Goal: Information Seeking & Learning: Learn about a topic

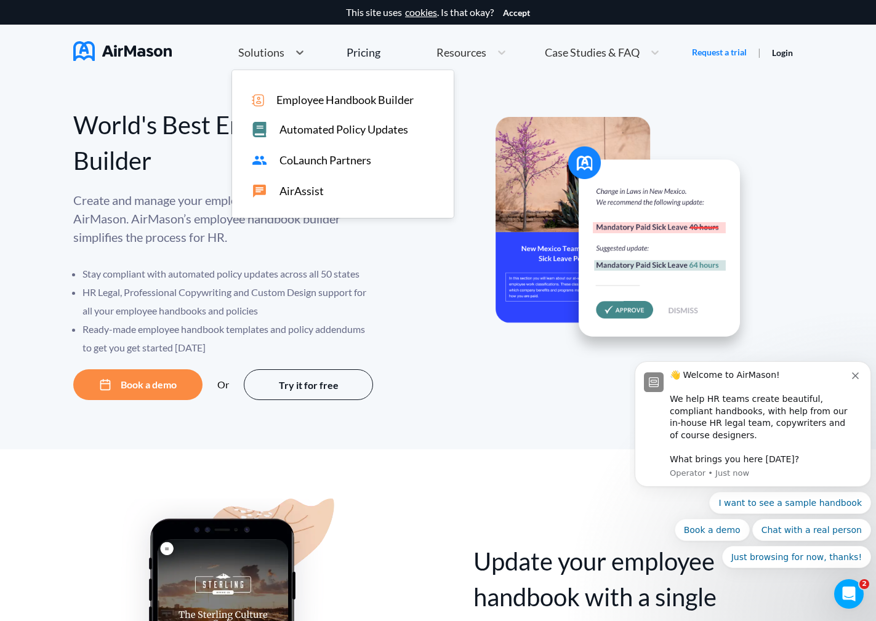
click at [285, 53] on div "Solutions" at bounding box center [260, 52] width 57 height 15
click at [309, 102] on span "Employee Handbook Builder" at bounding box center [345, 100] width 137 height 13
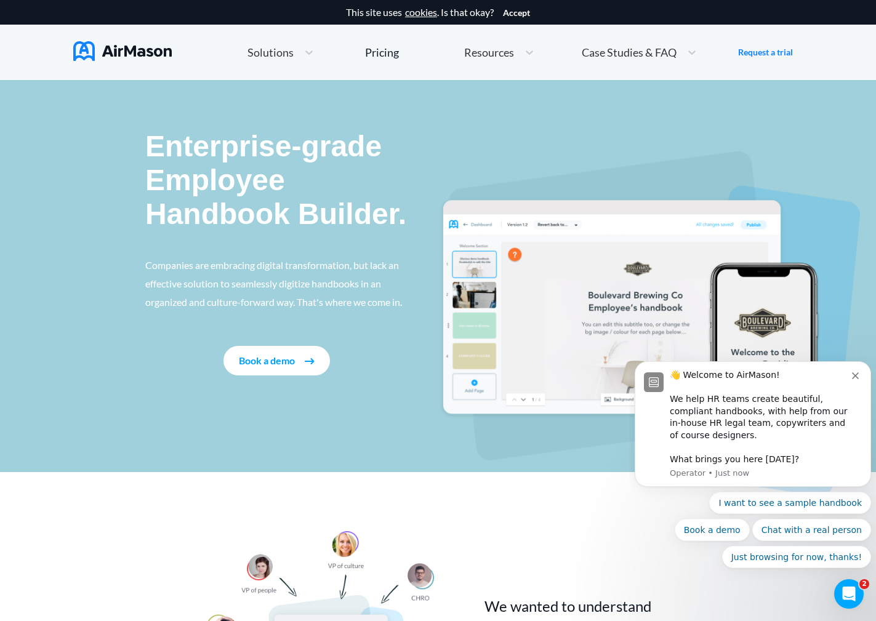
click at [148, 48] on img at bounding box center [122, 51] width 99 height 20
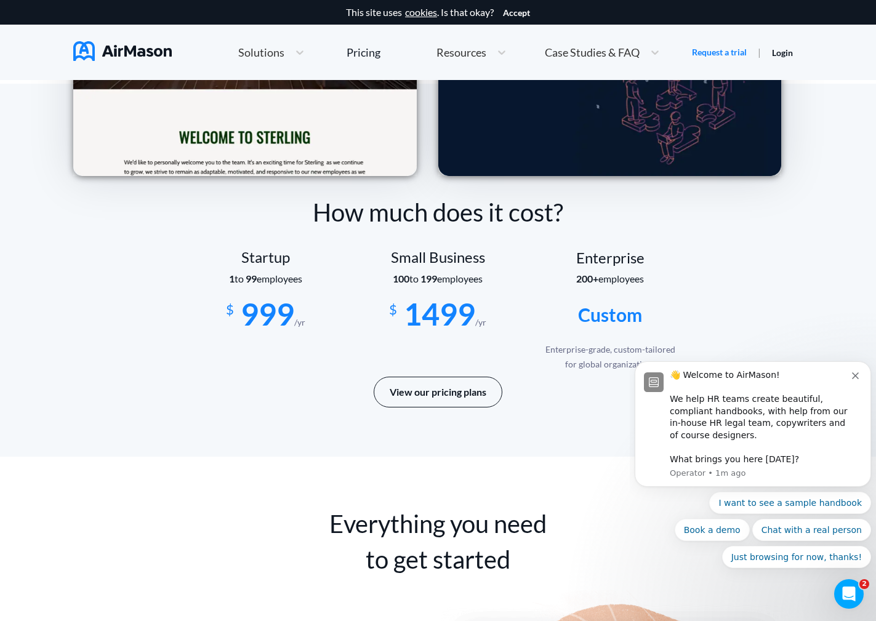
scroll to position [2032, 0]
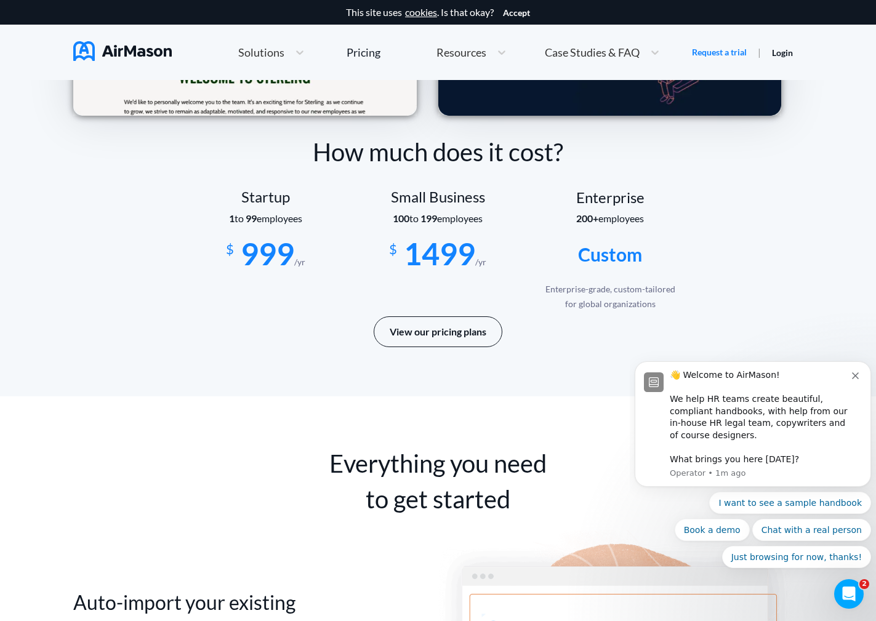
click at [267, 198] on div "Startup" at bounding box center [266, 196] width 172 height 17
click at [436, 335] on button "View our pricing plans" at bounding box center [438, 332] width 129 height 31
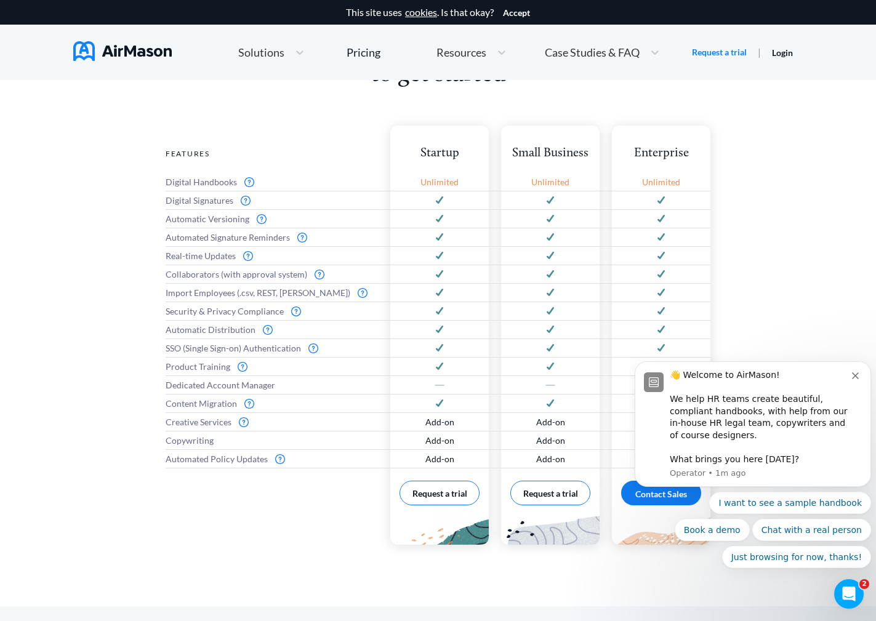
scroll to position [493, 0]
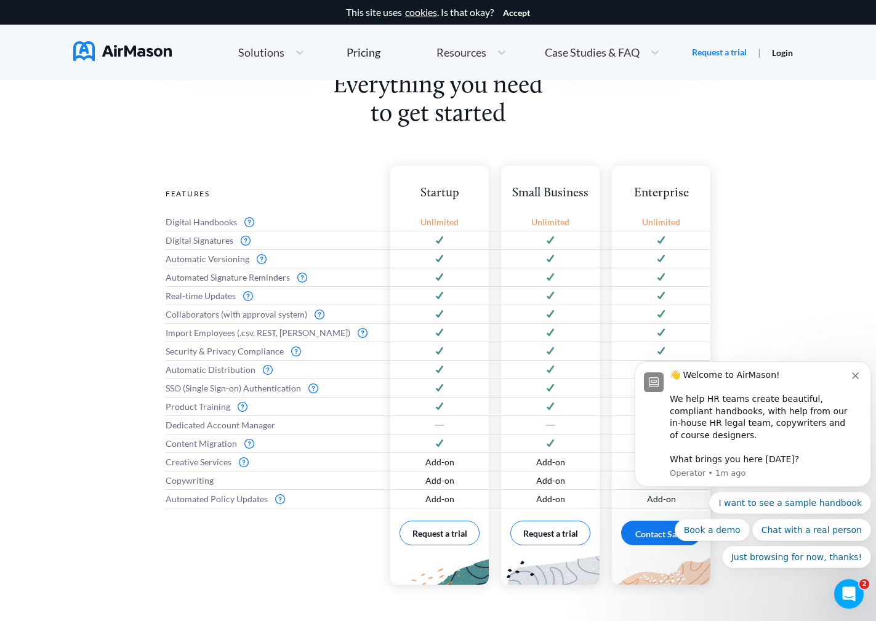
click at [858, 373] on icon "Dismiss notification" at bounding box center [855, 376] width 7 height 7
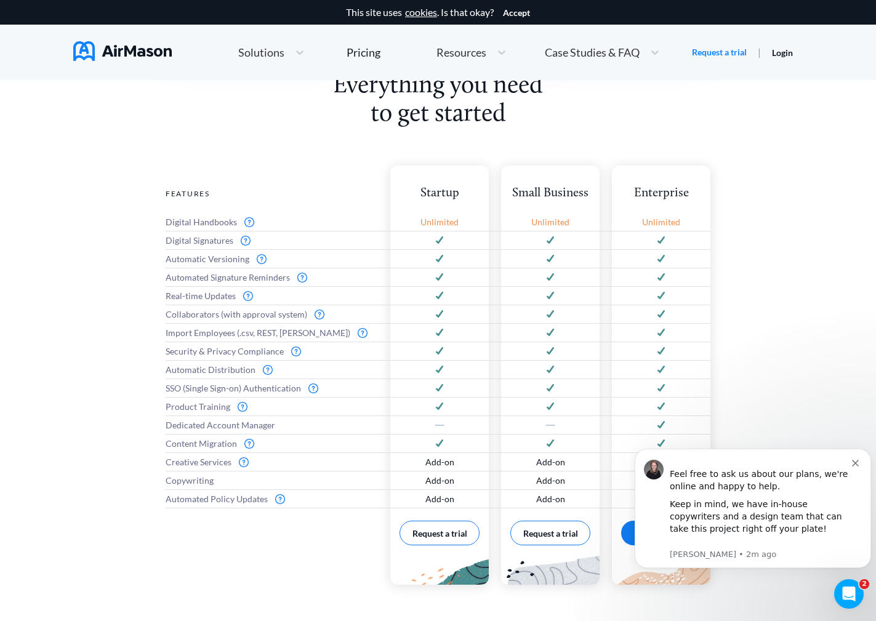
click at [853, 459] on div "Feel free to ask us about our plans, we're online and happy to help. Keep in mi…" at bounding box center [753, 508] width 218 height 103
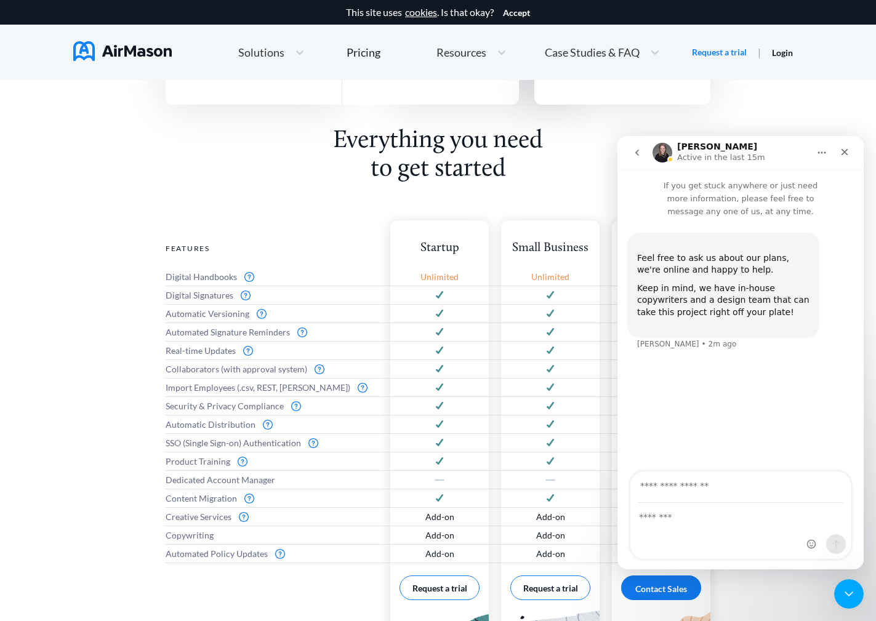
scroll to position [431, 0]
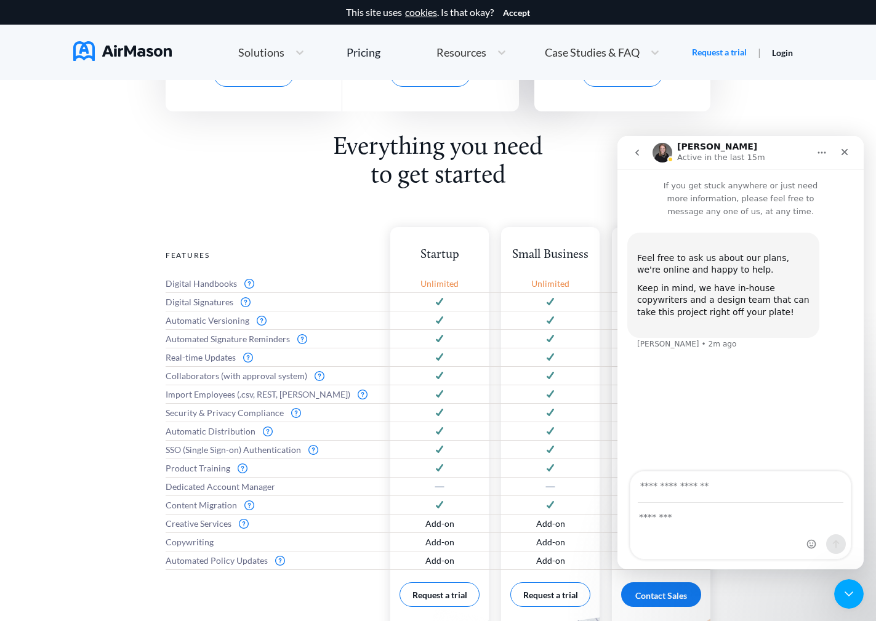
click at [844, 151] on icon "Close" at bounding box center [845, 152] width 7 height 7
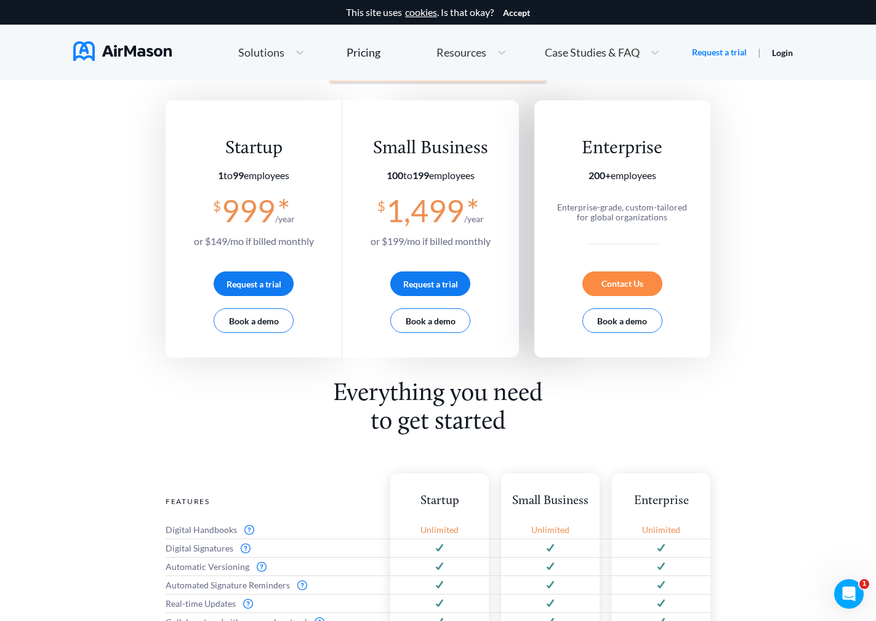
scroll to position [123, 0]
